Goal: Find specific page/section: Find specific page/section

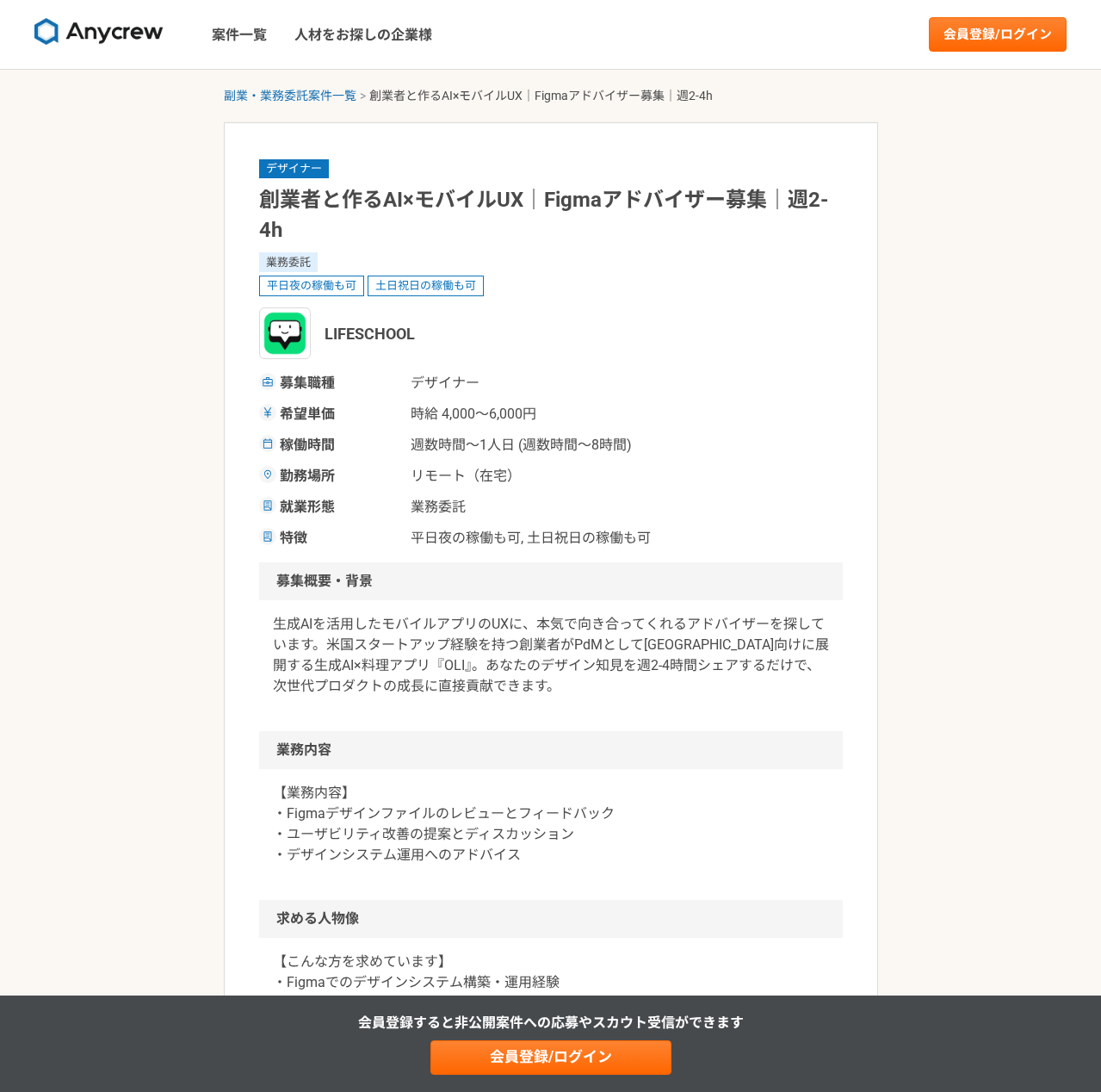
click at [106, 41] on img at bounding box center [99, 32] width 129 height 28
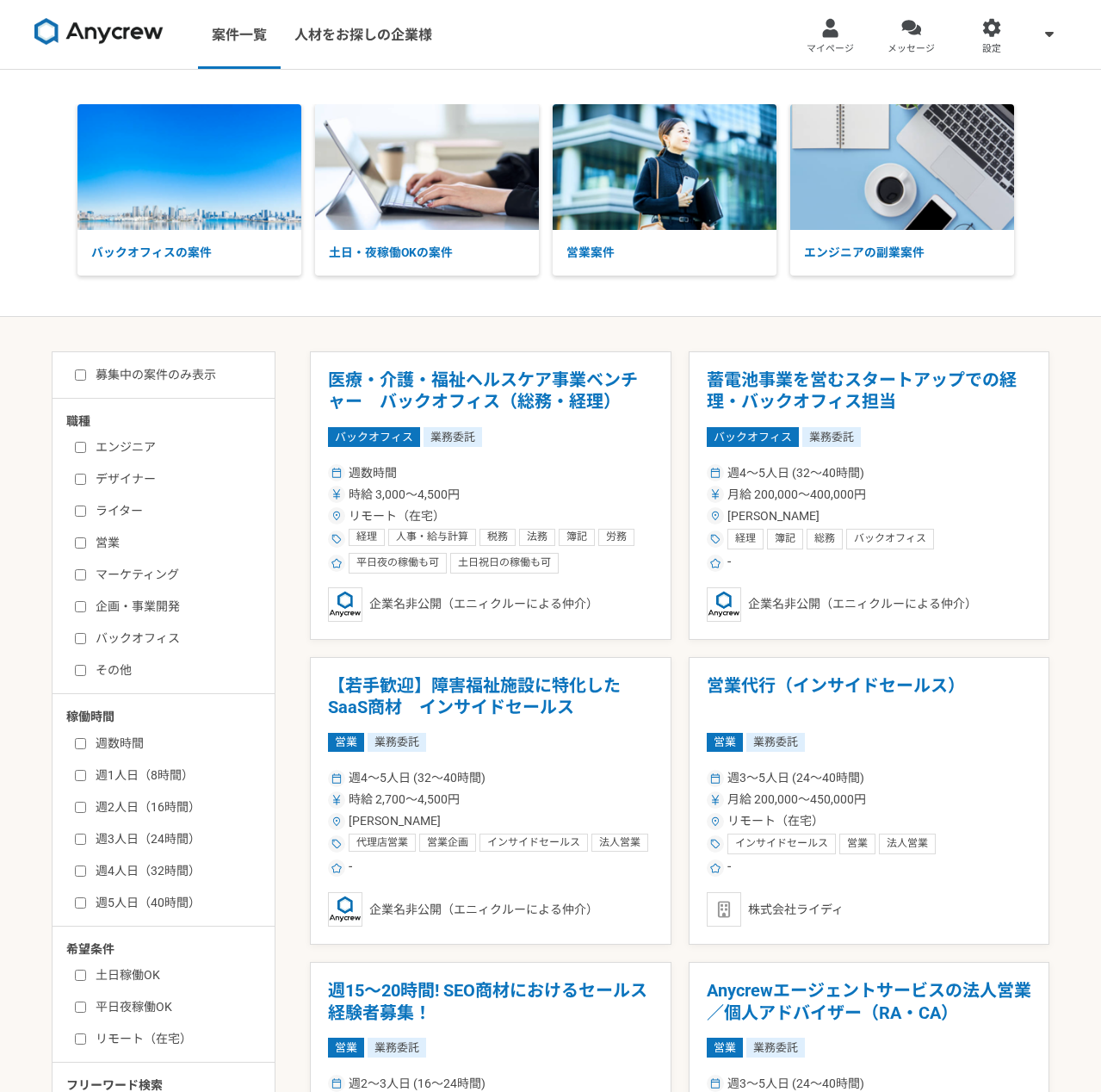
click at [859, 45] on link "マイページ" at bounding box center [831, 34] width 81 height 69
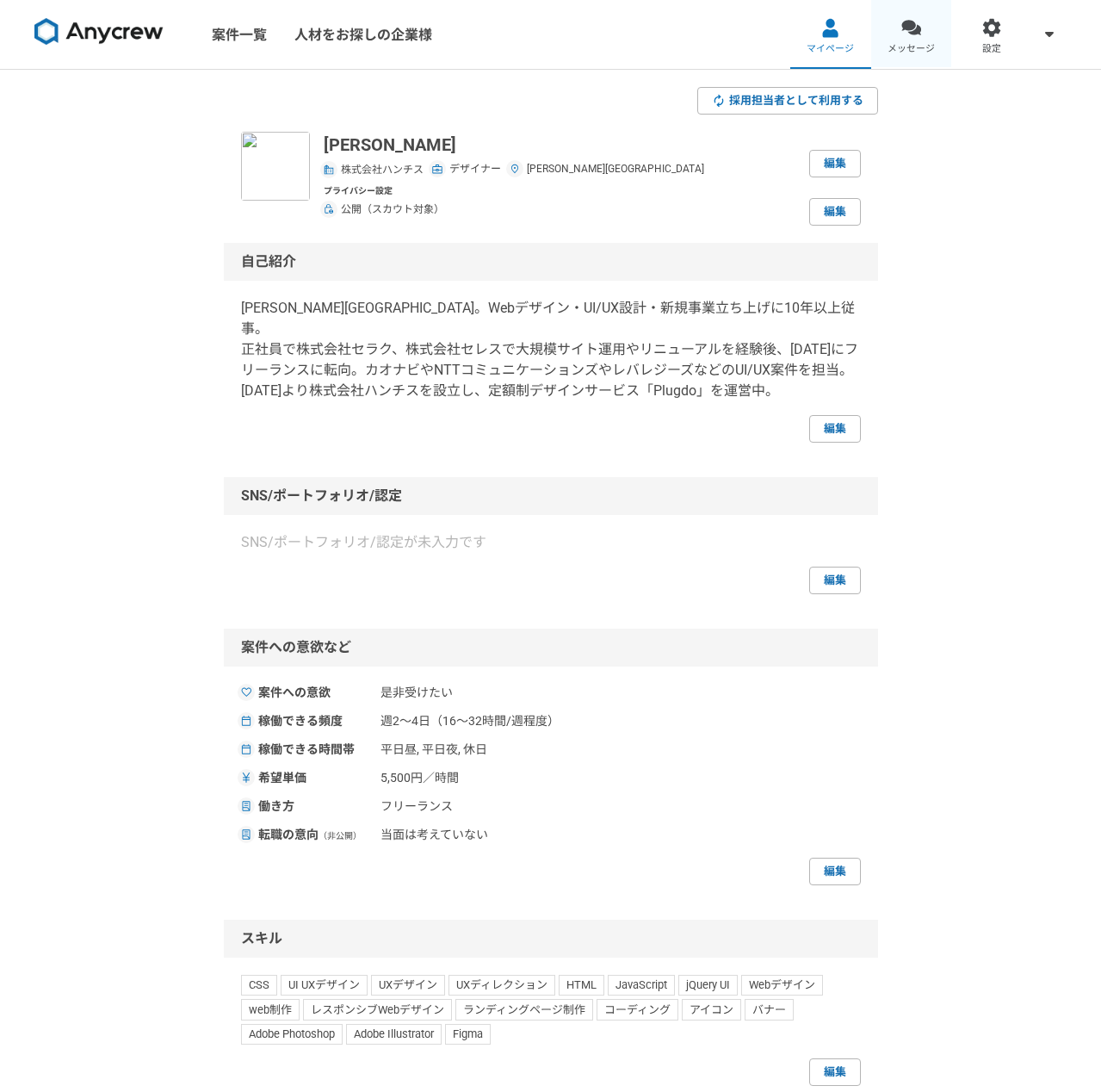
click at [911, 42] on span "メッセージ" at bounding box center [911, 49] width 47 height 14
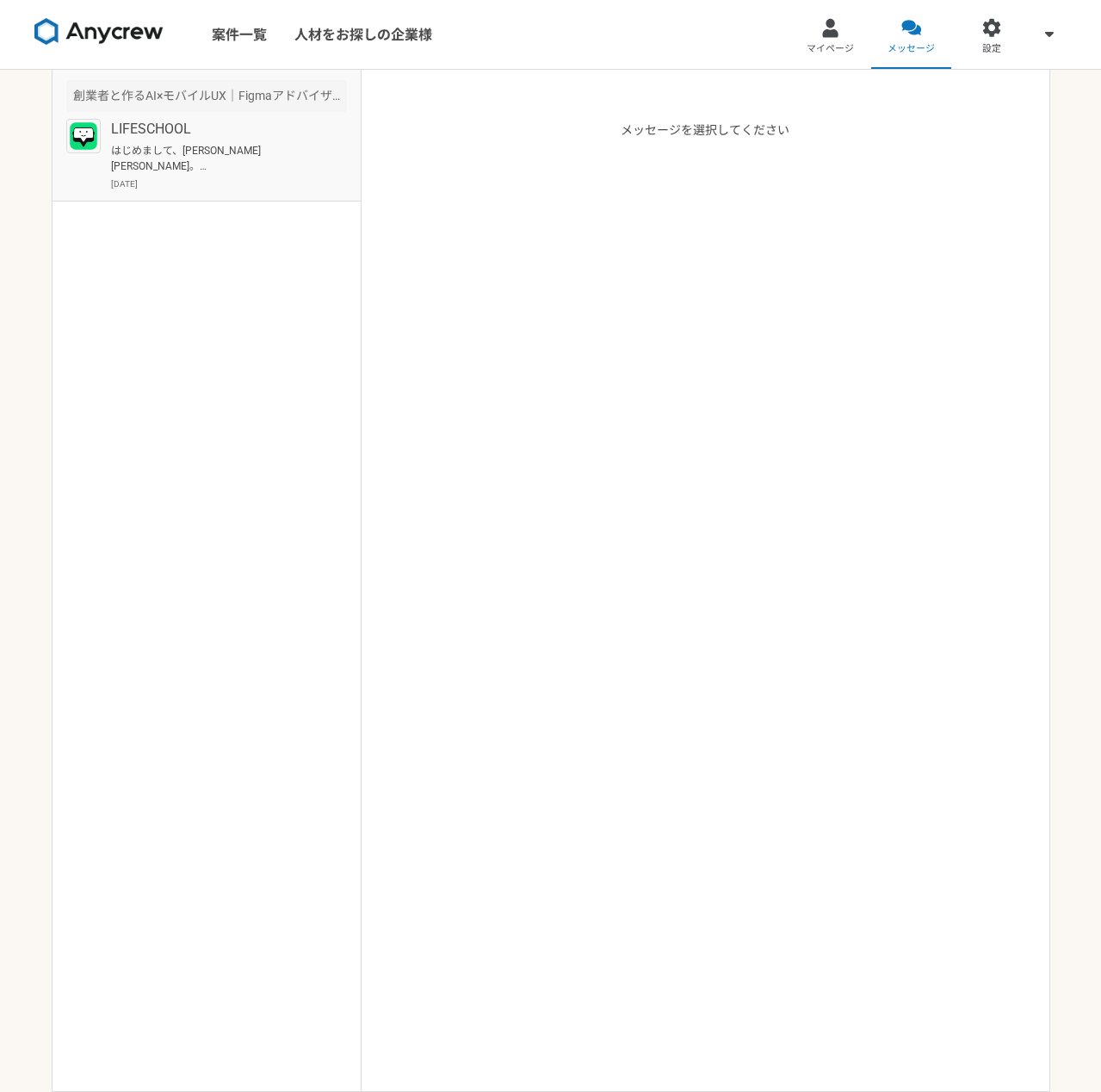
click at [217, 148] on p "はじめまして、齋藤勇と申します。 募集内容を拝見し、ぜひご連絡させていただきました。 現在フリーランスでUI/UXデザインを中心に活動しており、 モバイルアプ…" at bounding box center [217, 159] width 213 height 31
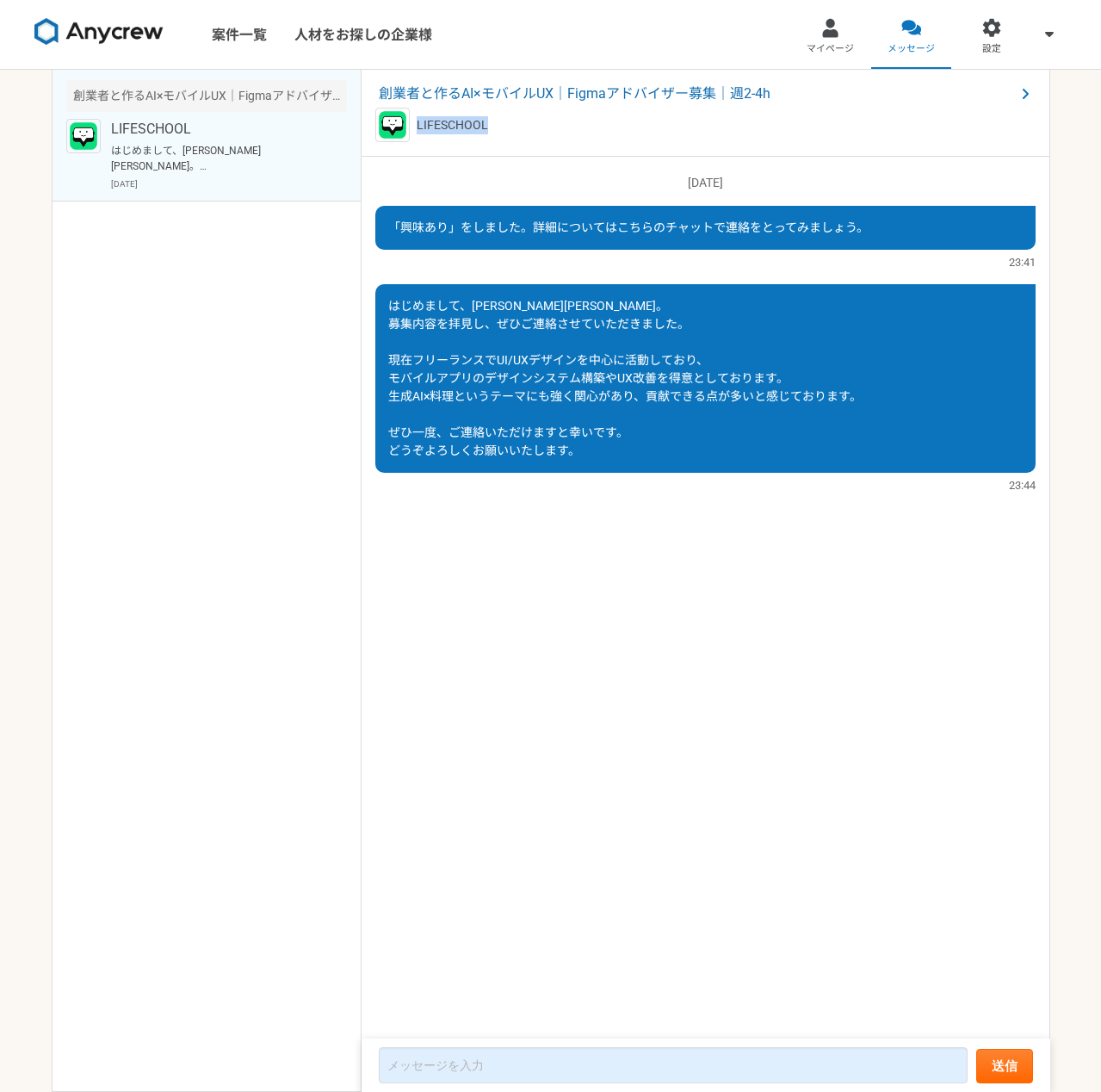
drag, startPoint x: 491, startPoint y: 124, endPoint x: 412, endPoint y: 124, distance: 79.0
click at [412, 124] on div "LIFESCHOOL" at bounding box center [705, 125] width 660 height 34
click at [370, 124] on div "創業者と作るAI×モバイルUX｜Figmaアドバイザー募集｜週2-4h LIFESCHOOL" at bounding box center [705, 113] width 689 height 87
click at [386, 125] on img at bounding box center [392, 125] width 34 height 34
click at [760, 85] on span "創業者と作るAI×モバイルUX｜Figmaアドバイザー募集｜週2-4h" at bounding box center [697, 94] width 636 height 20
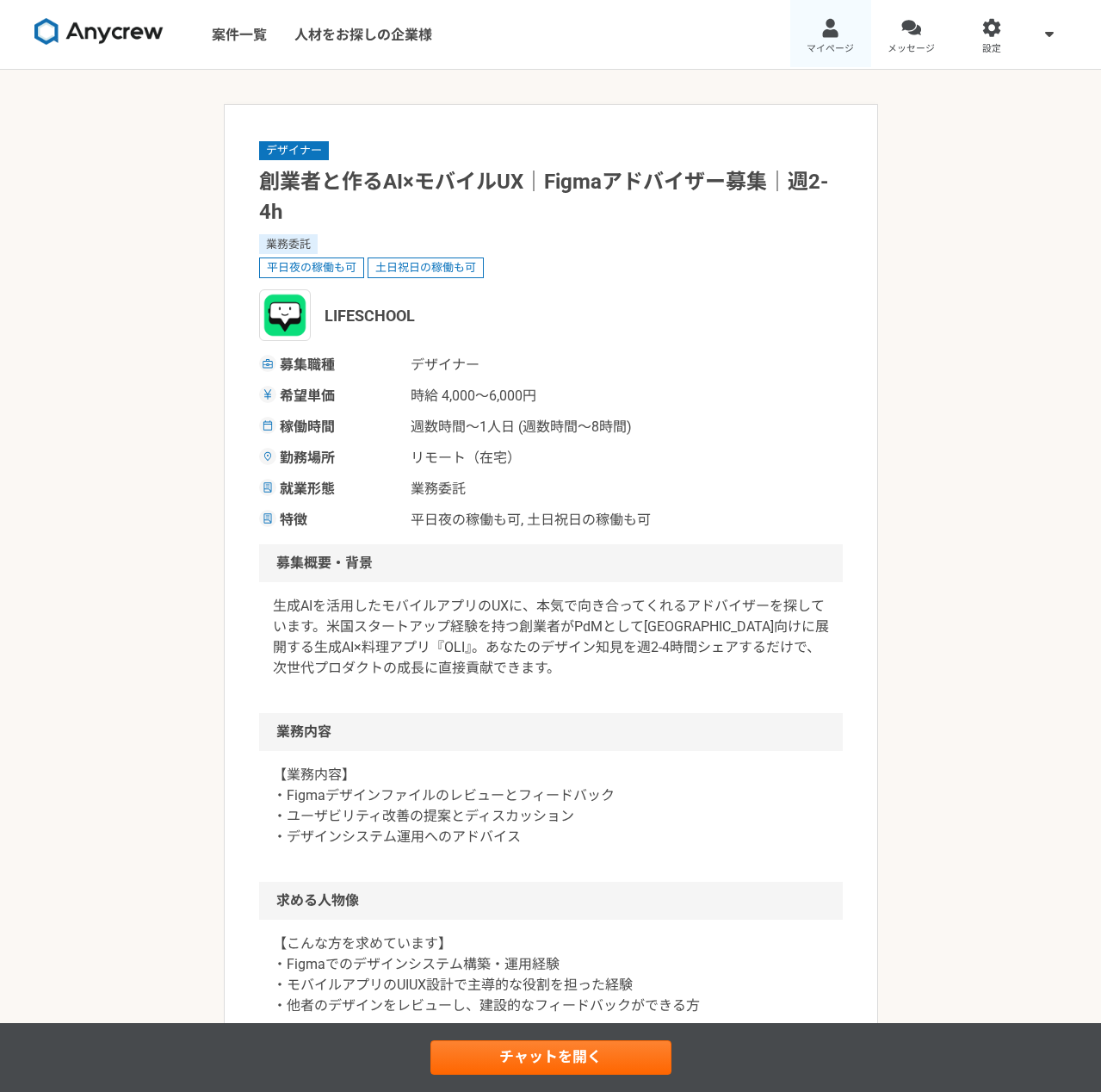
click at [836, 34] on div at bounding box center [830, 28] width 19 height 19
